Goal: Task Accomplishment & Management: Manage account settings

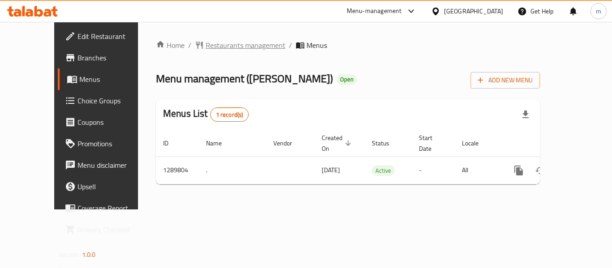
click at [206, 44] on span "Restaurants management" at bounding box center [246, 45] width 80 height 11
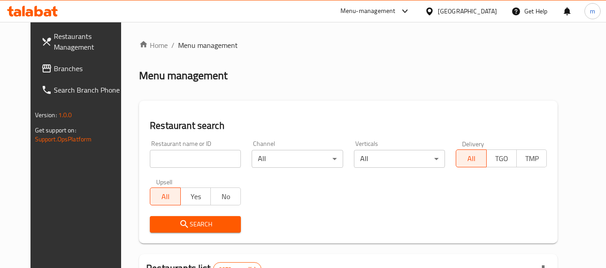
click at [170, 160] on input "search" at bounding box center [195, 159] width 91 height 18
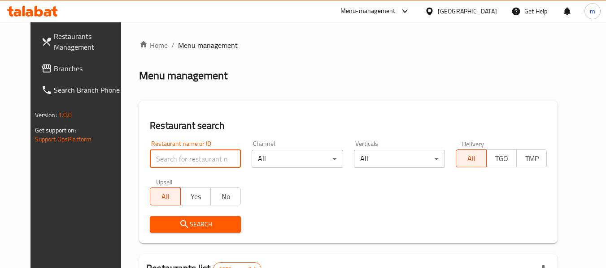
paste input "697873"
type input "697873"
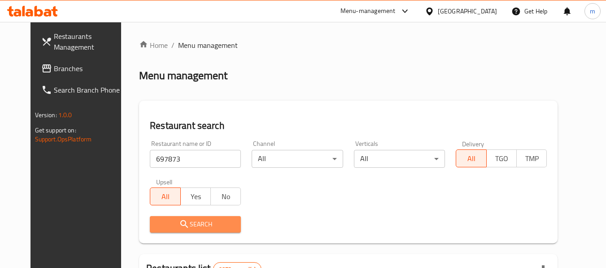
click at [178, 224] on span "Search" at bounding box center [195, 224] width 77 height 11
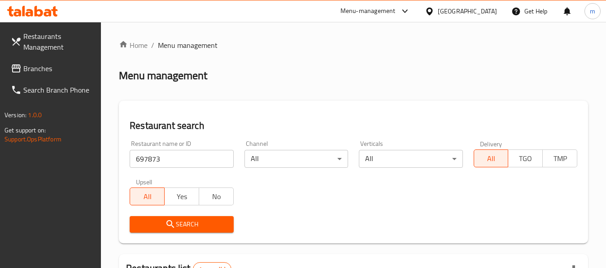
scroll to position [143, 0]
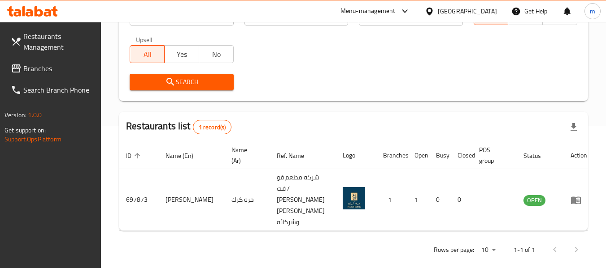
click at [493, 14] on div "[GEOGRAPHIC_DATA]" at bounding box center [466, 11] width 59 height 10
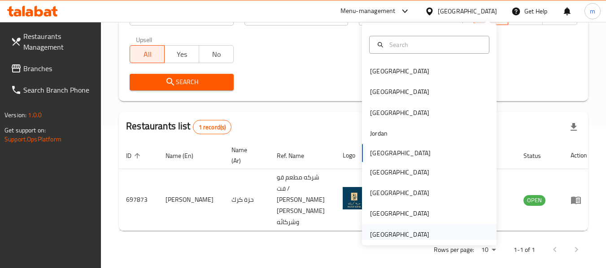
click at [406, 232] on div "[GEOGRAPHIC_DATA]" at bounding box center [399, 235] width 59 height 10
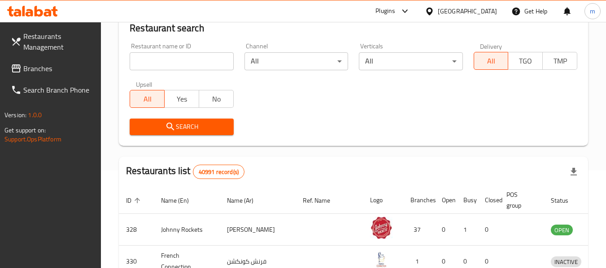
scroll to position [143, 0]
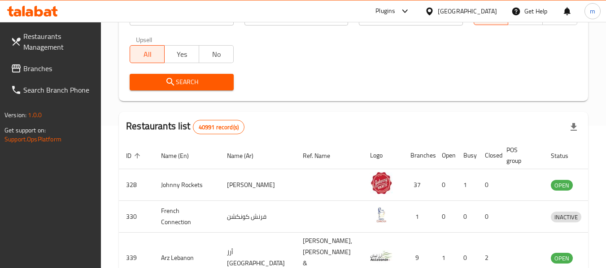
click at [38, 70] on span "Branches" at bounding box center [58, 68] width 71 height 11
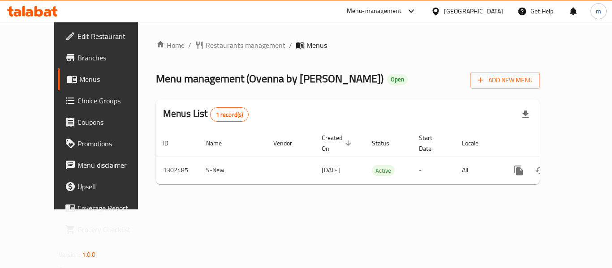
click at [78, 59] on span "Branches" at bounding box center [114, 57] width 72 height 11
click at [78, 56] on span "Branches" at bounding box center [114, 57] width 72 height 11
